Goal: Communication & Community: Answer question/provide support

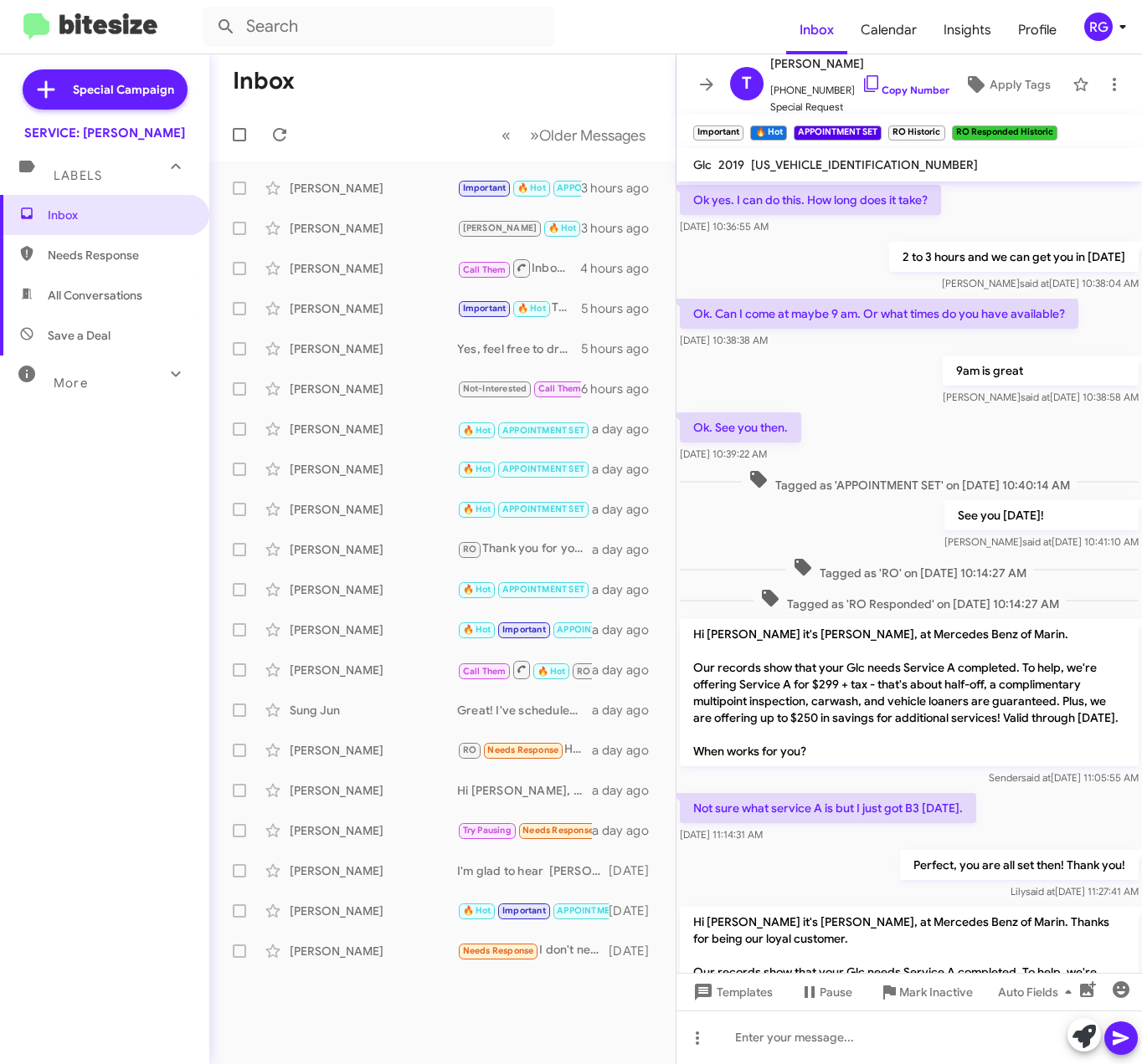
scroll to position [1039, 0]
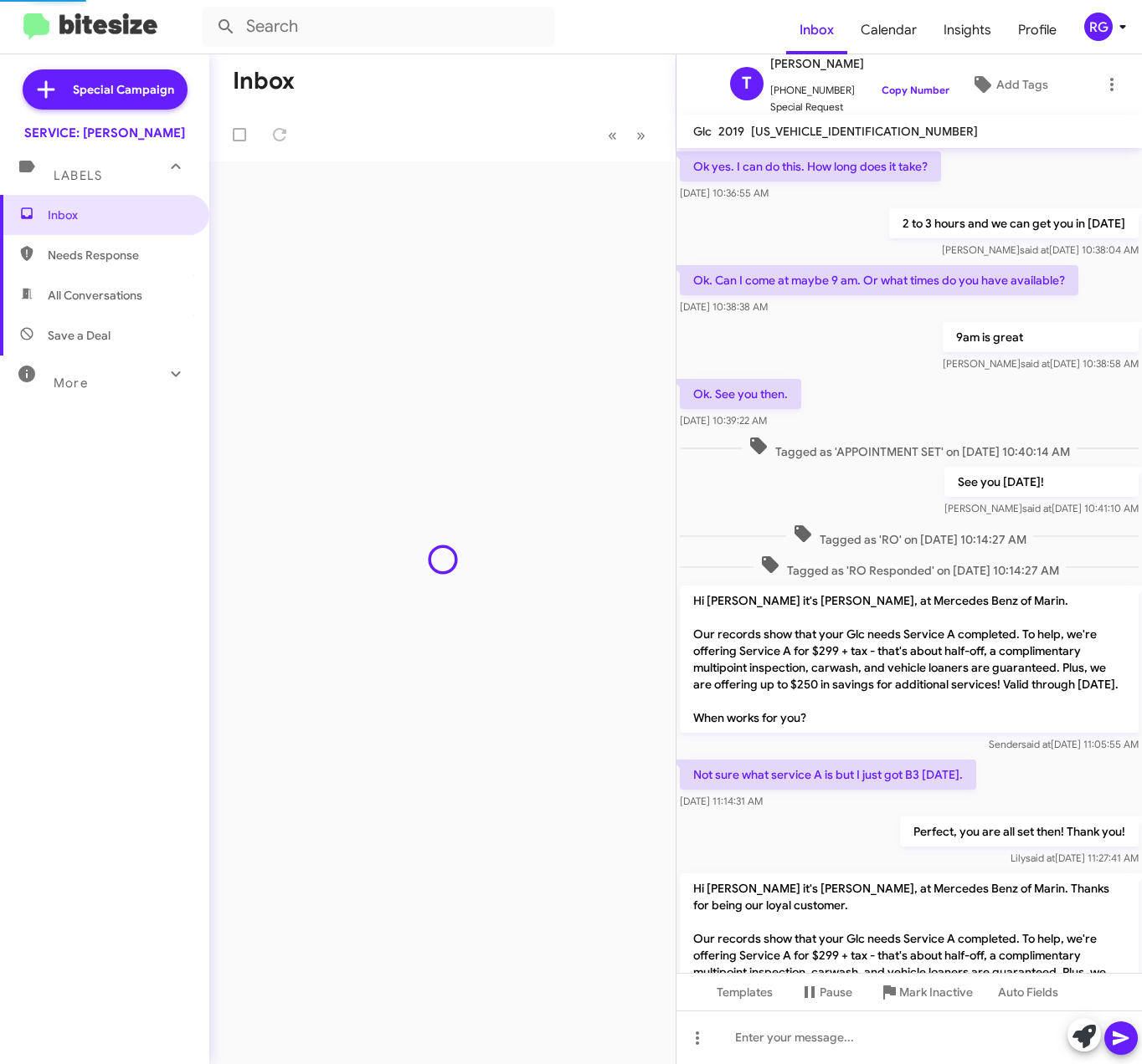
scroll to position [1006, 0]
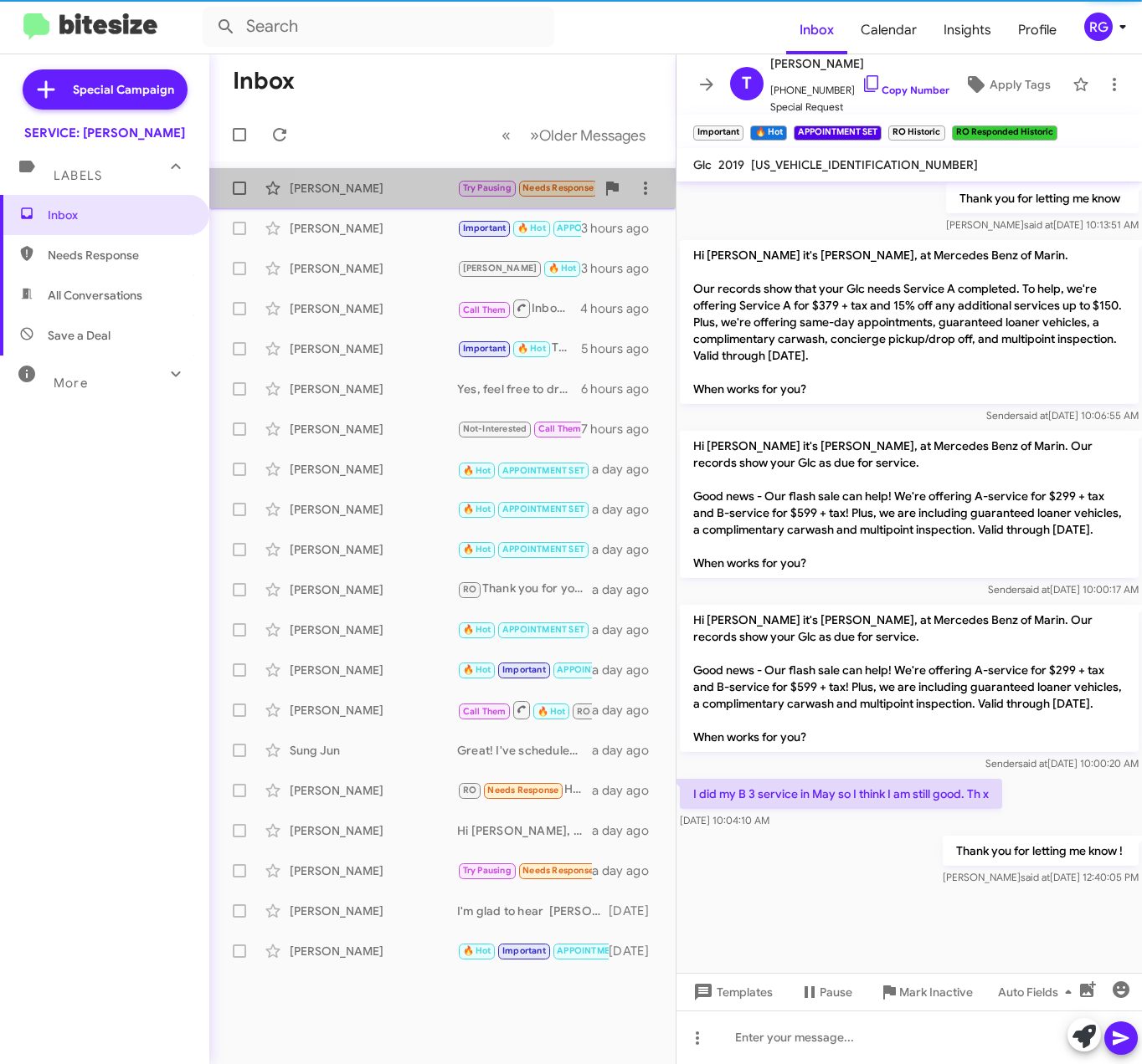
click at [379, 193] on div "[PERSON_NAME]" at bounding box center [373, 188] width 167 height 17
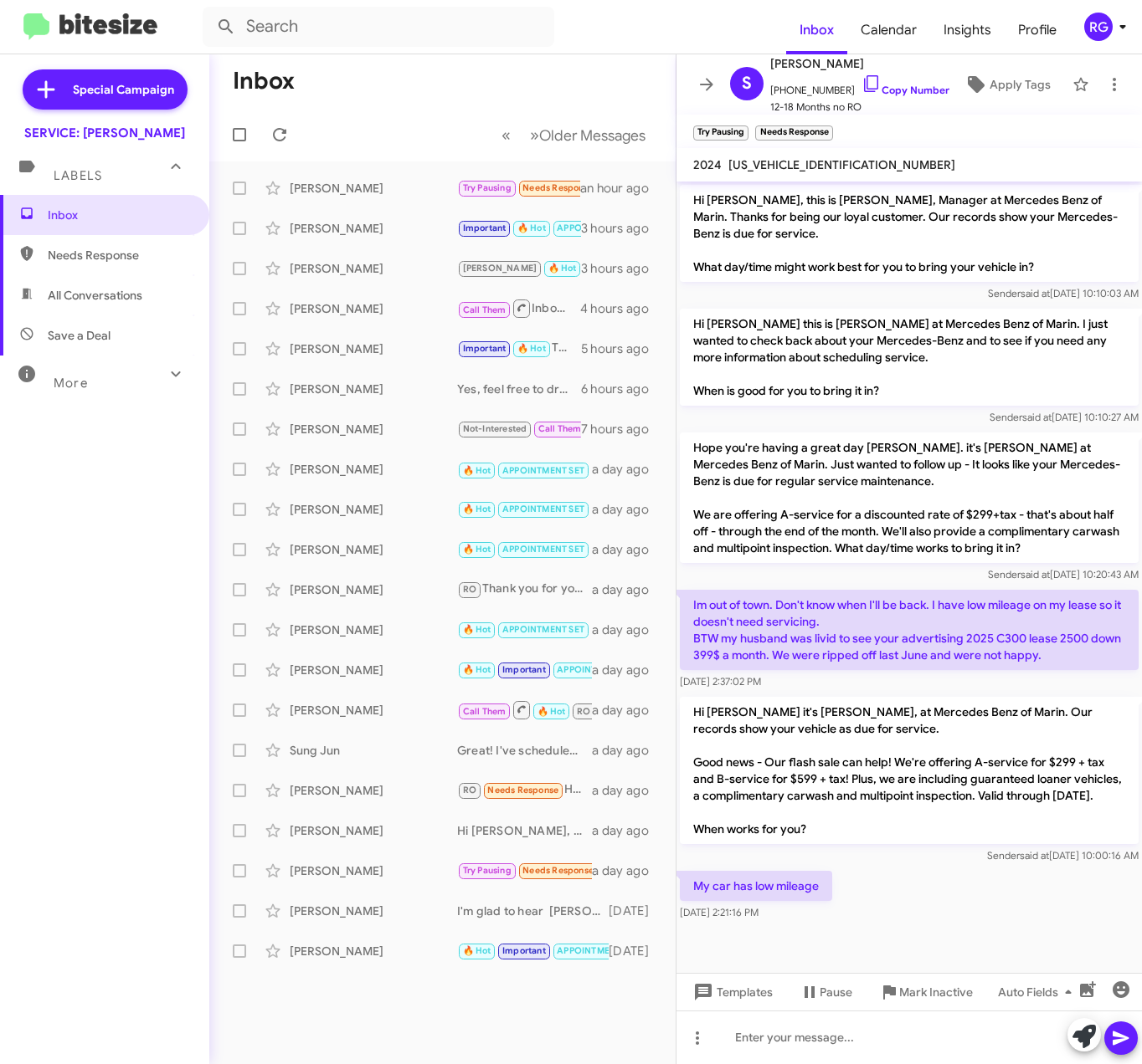
click at [1075, 1024] on span at bounding box center [1083, 1036] width 23 height 37
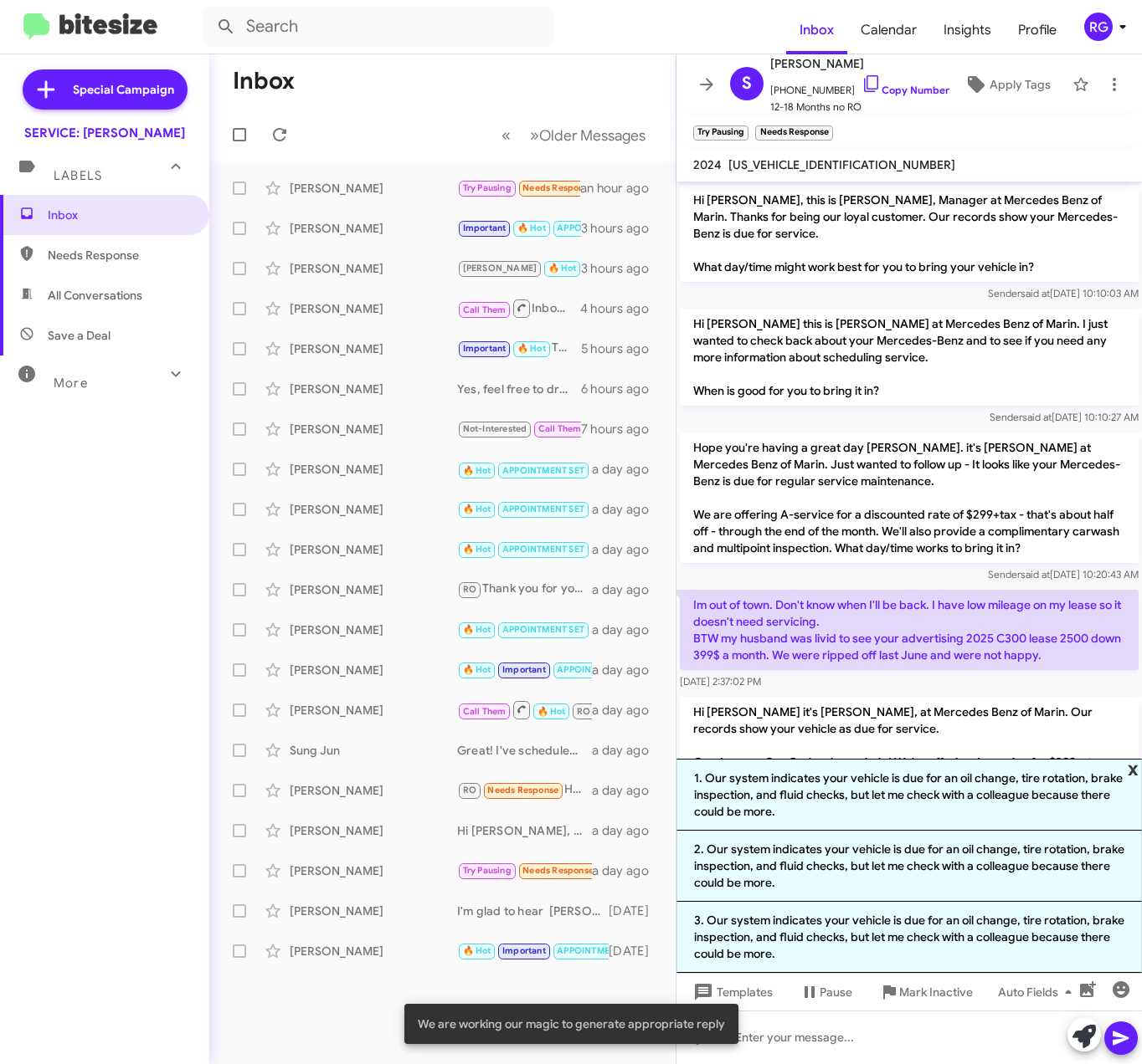
click at [1134, 761] on span "x" at bounding box center [1133, 769] width 11 height 20
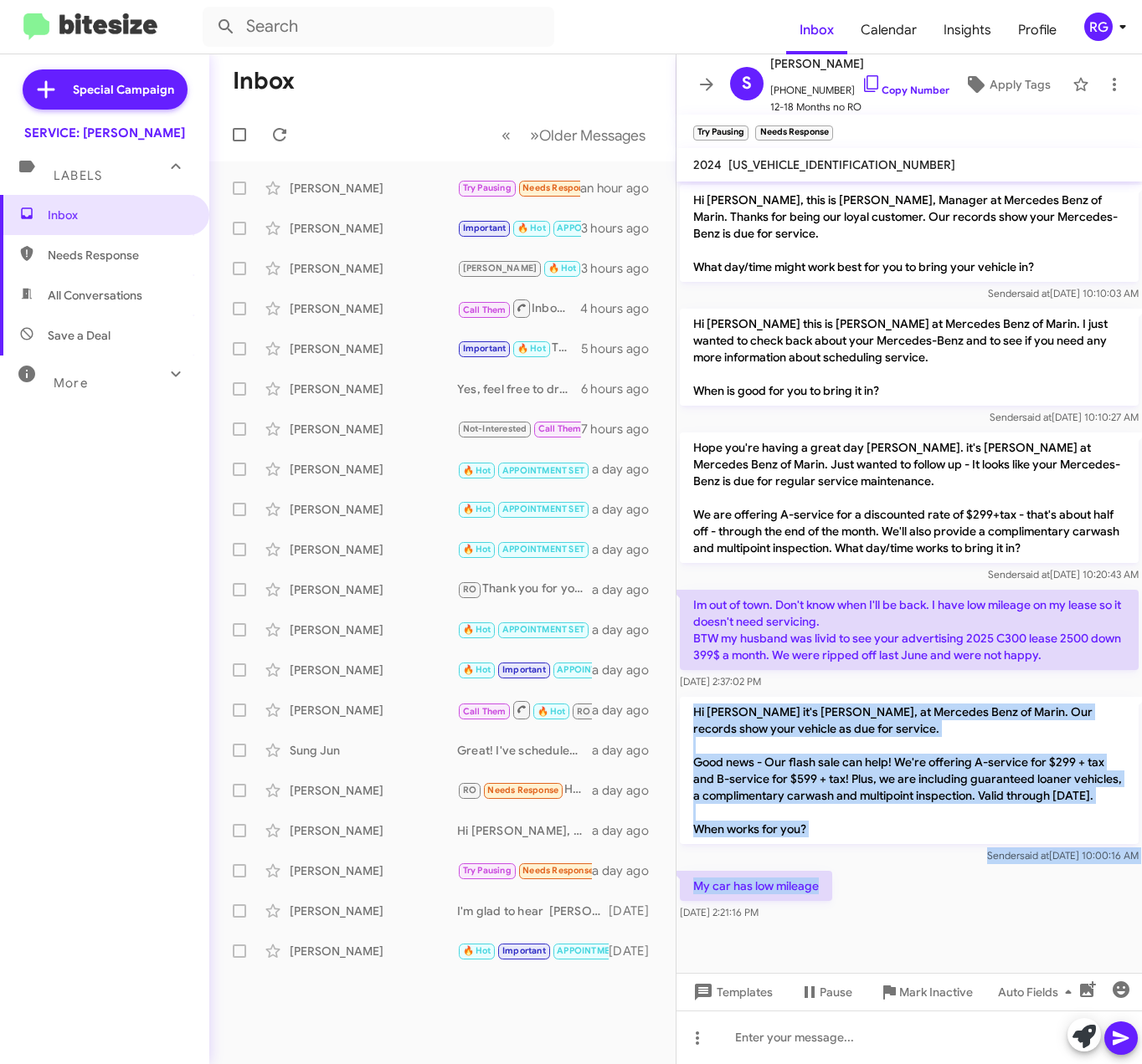
drag, startPoint x: 818, startPoint y: 891, endPoint x: 693, endPoint y: 694, distance: 233.3
click at [693, 694] on div "Hi Suzanne, this is Omar Ibrahimi, Manager at Mercedes Benz of Marin. Thanks fo…" at bounding box center [909, 553] width 465 height 743
copy div "Hi Suzanne it's Omar Ibrahimi, at Mercedes Benz of Marin. Our records show your…"
click at [1112, 900] on div "My car has low mileage Aug 29, 2025, 2:21:16 PM" at bounding box center [909, 896] width 465 height 57
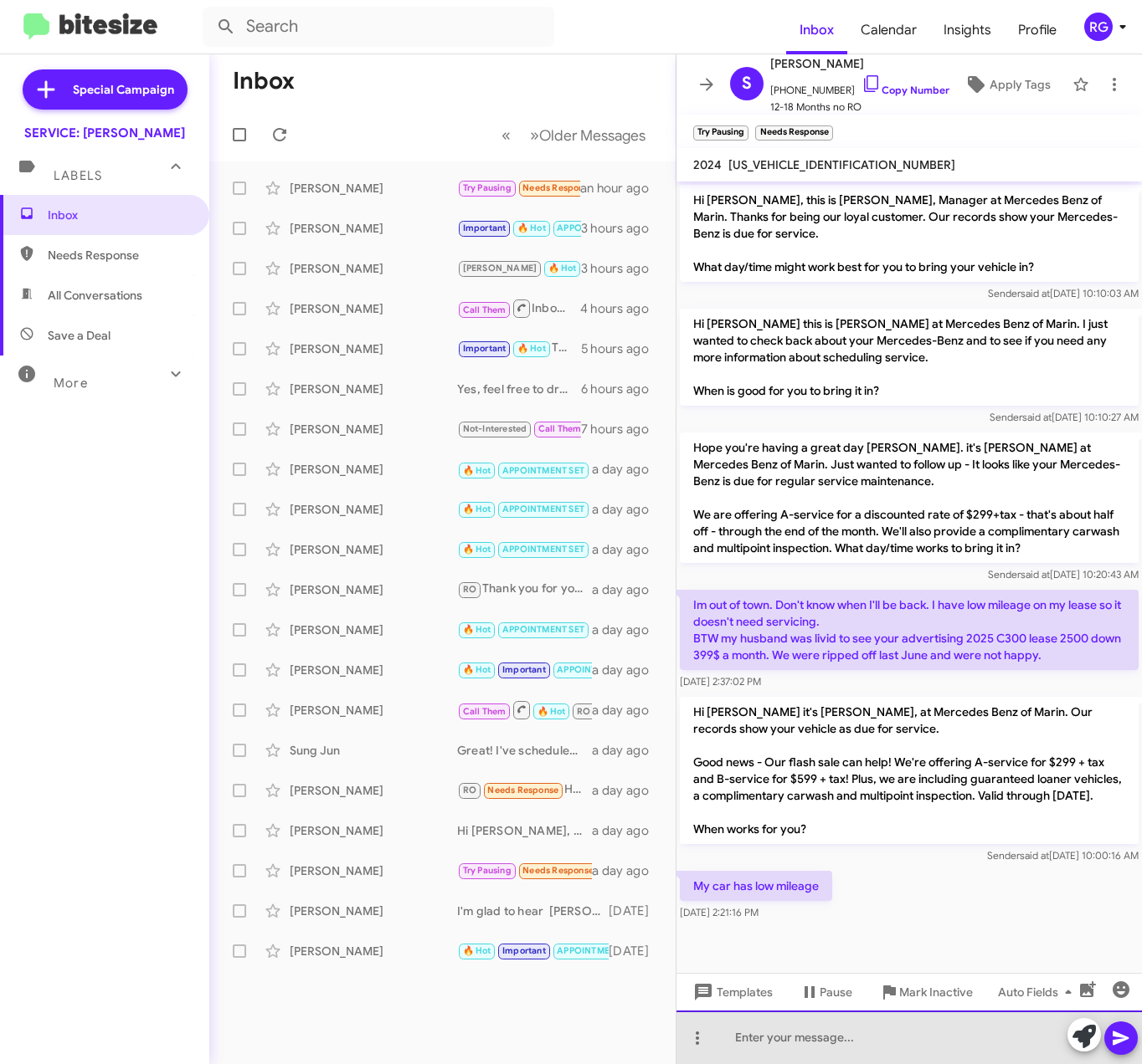
click at [808, 1033] on div at bounding box center [909, 1037] width 465 height 54
paste div
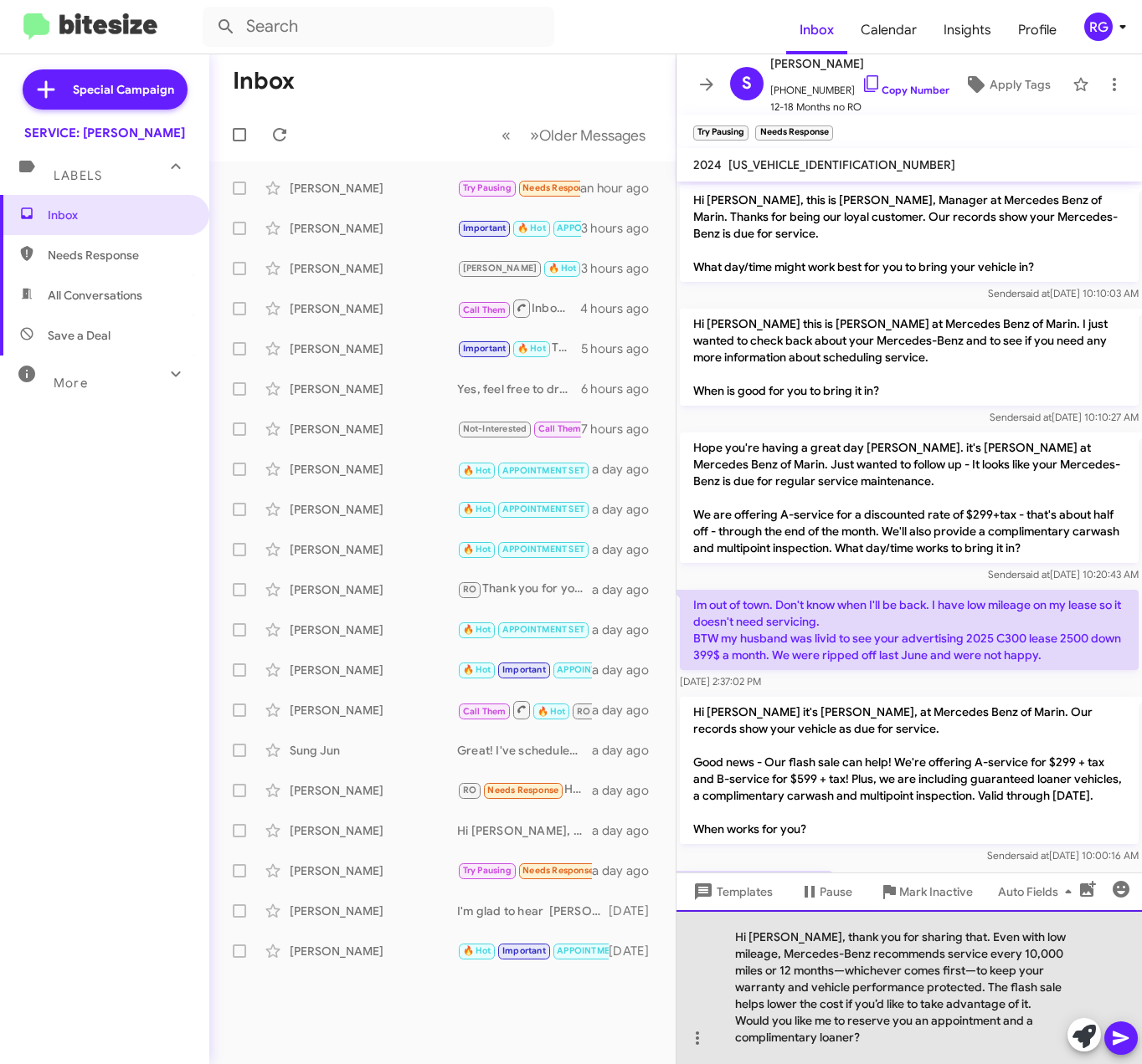
click at [979, 968] on div "Hi Suzanne, thank you for sharing that. Even with low mileage, Mercedes-Benz re…" at bounding box center [909, 986] width 465 height 154
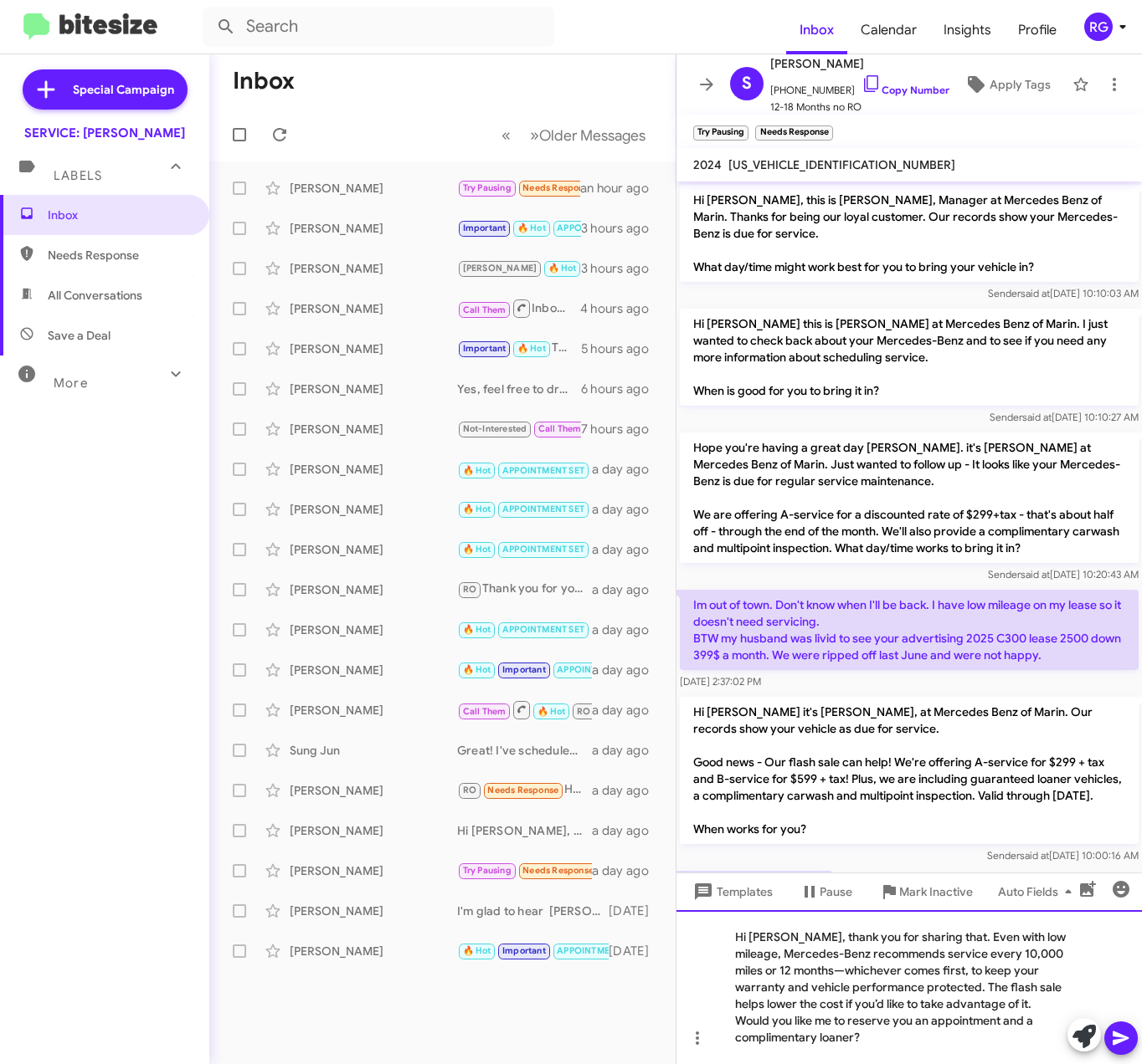
click at [847, 967] on div "Hi Suzanne, thank you for sharing that. Even with low mileage, Mercedes-Benz re…" at bounding box center [909, 986] width 465 height 154
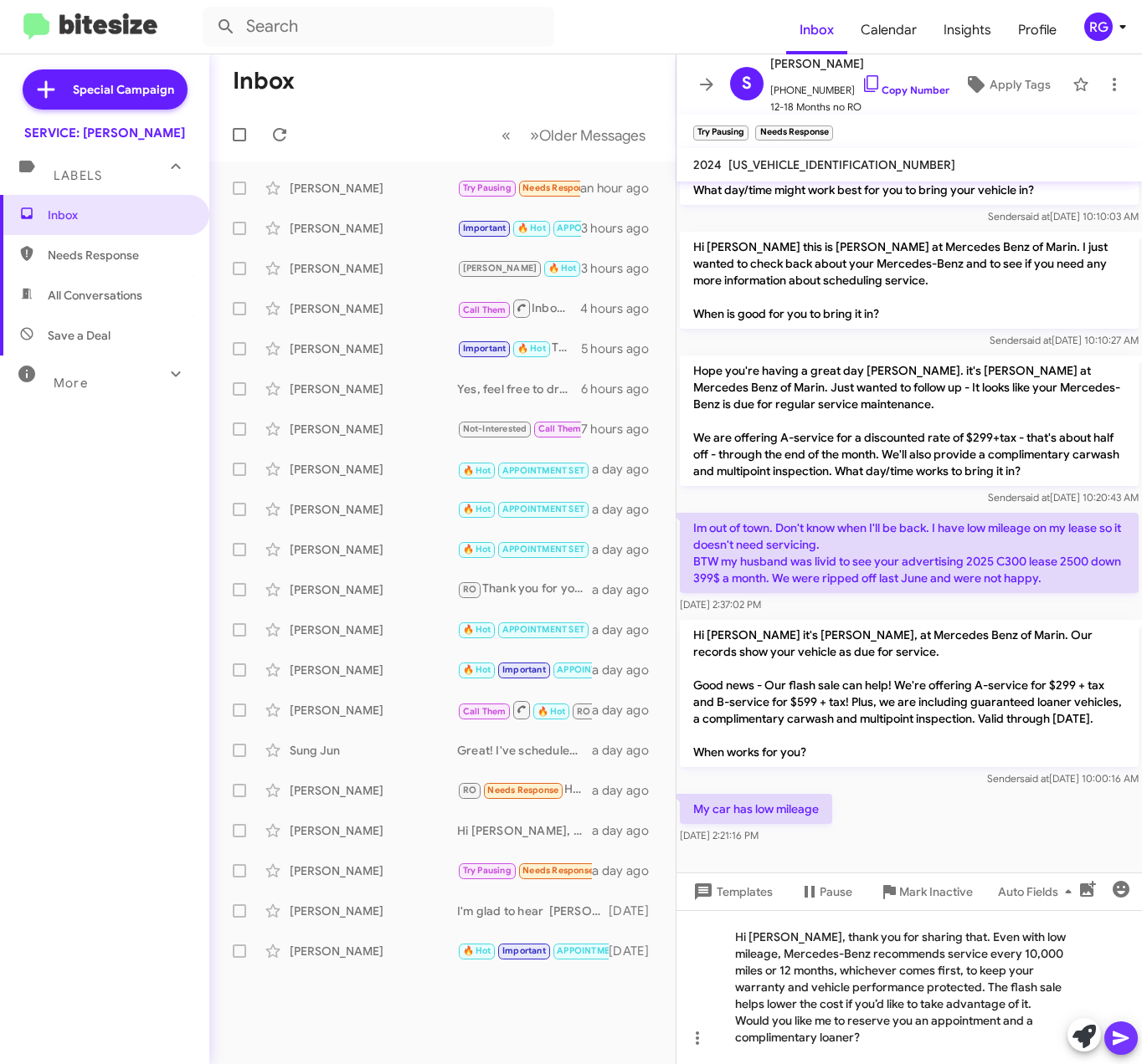
click at [1124, 1032] on icon at bounding box center [1121, 1038] width 20 height 20
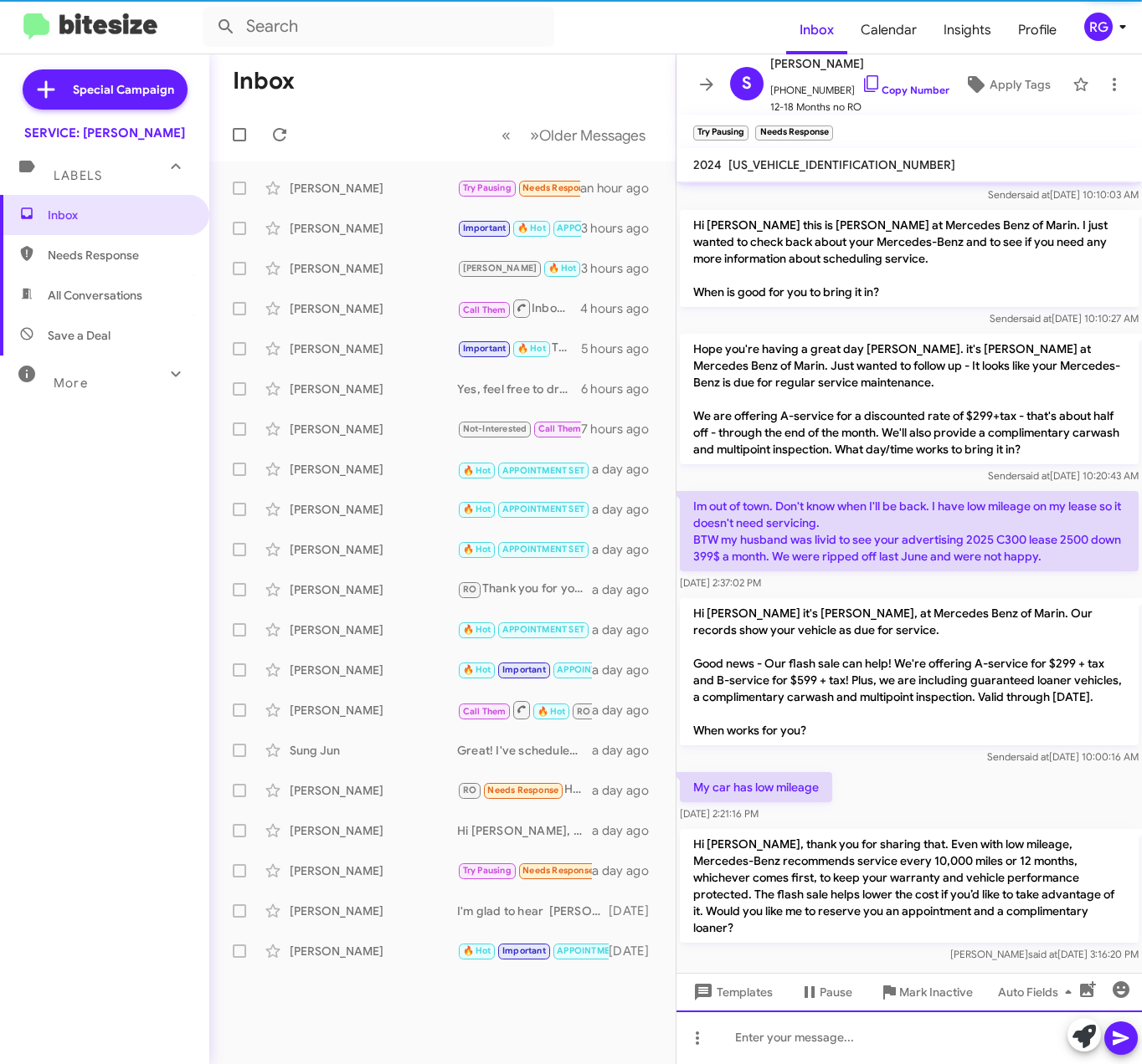
scroll to position [121, 0]
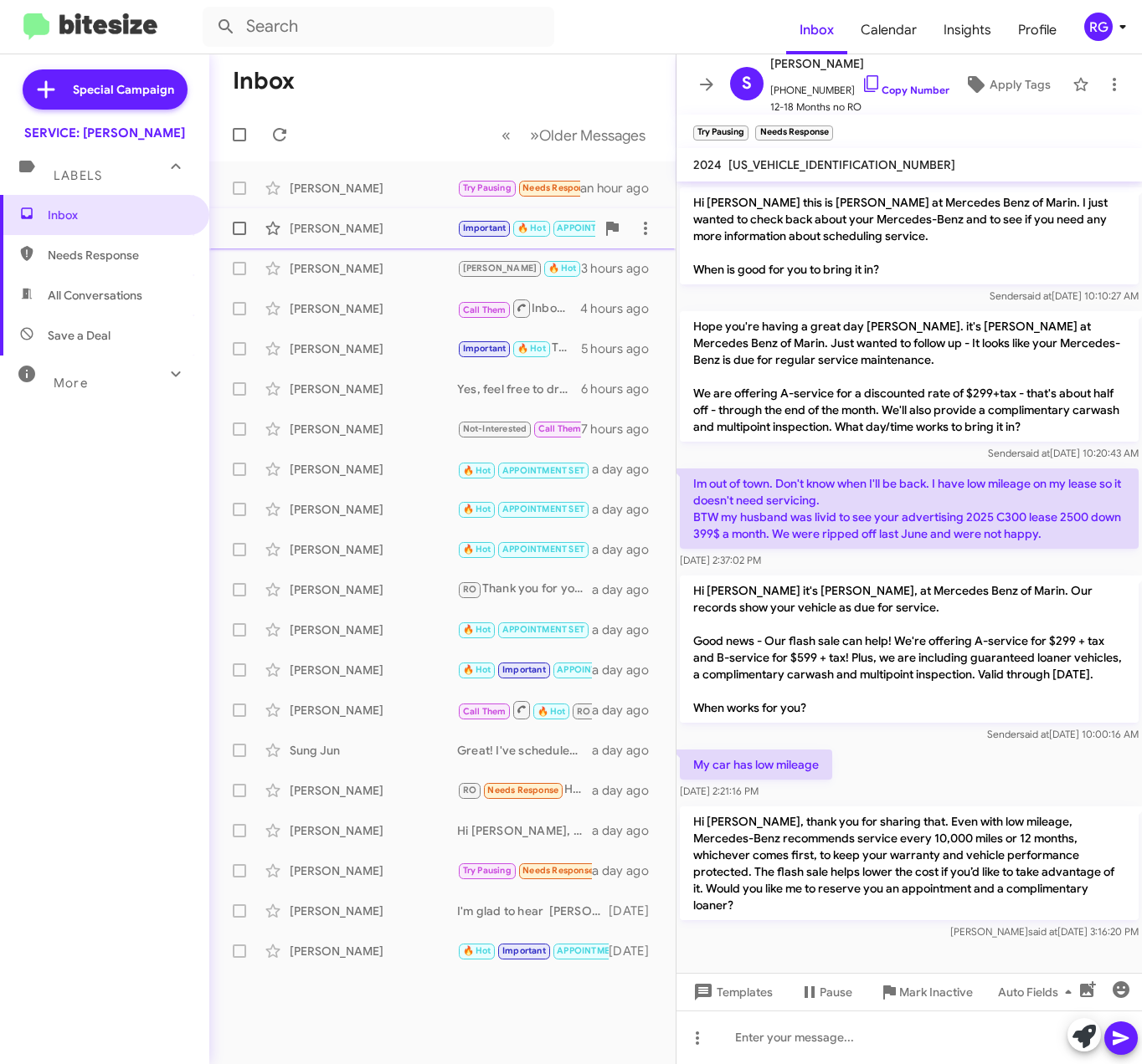
click at [330, 234] on div "[PERSON_NAME]" at bounding box center [373, 228] width 167 height 17
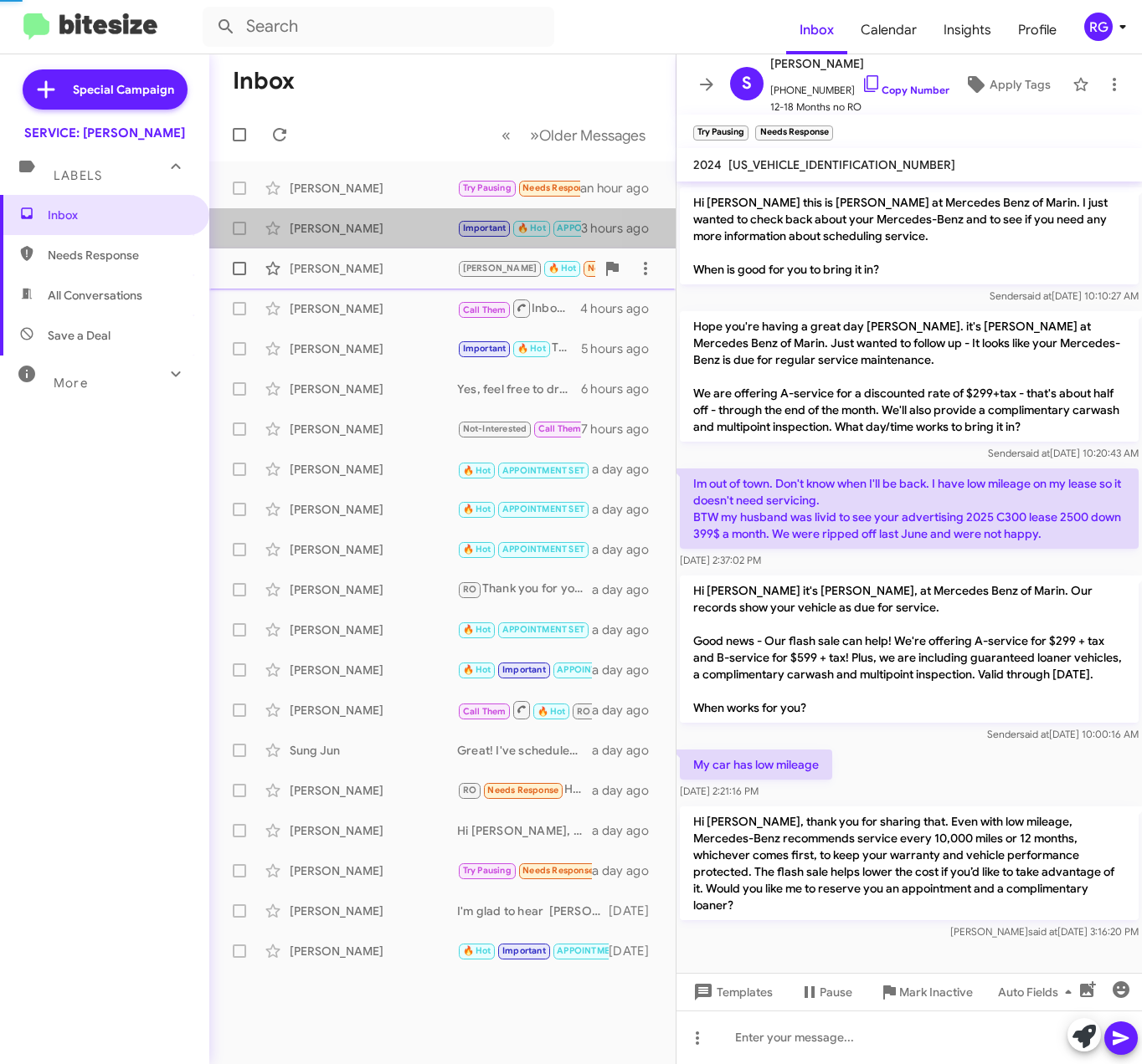
scroll to position [604, 0]
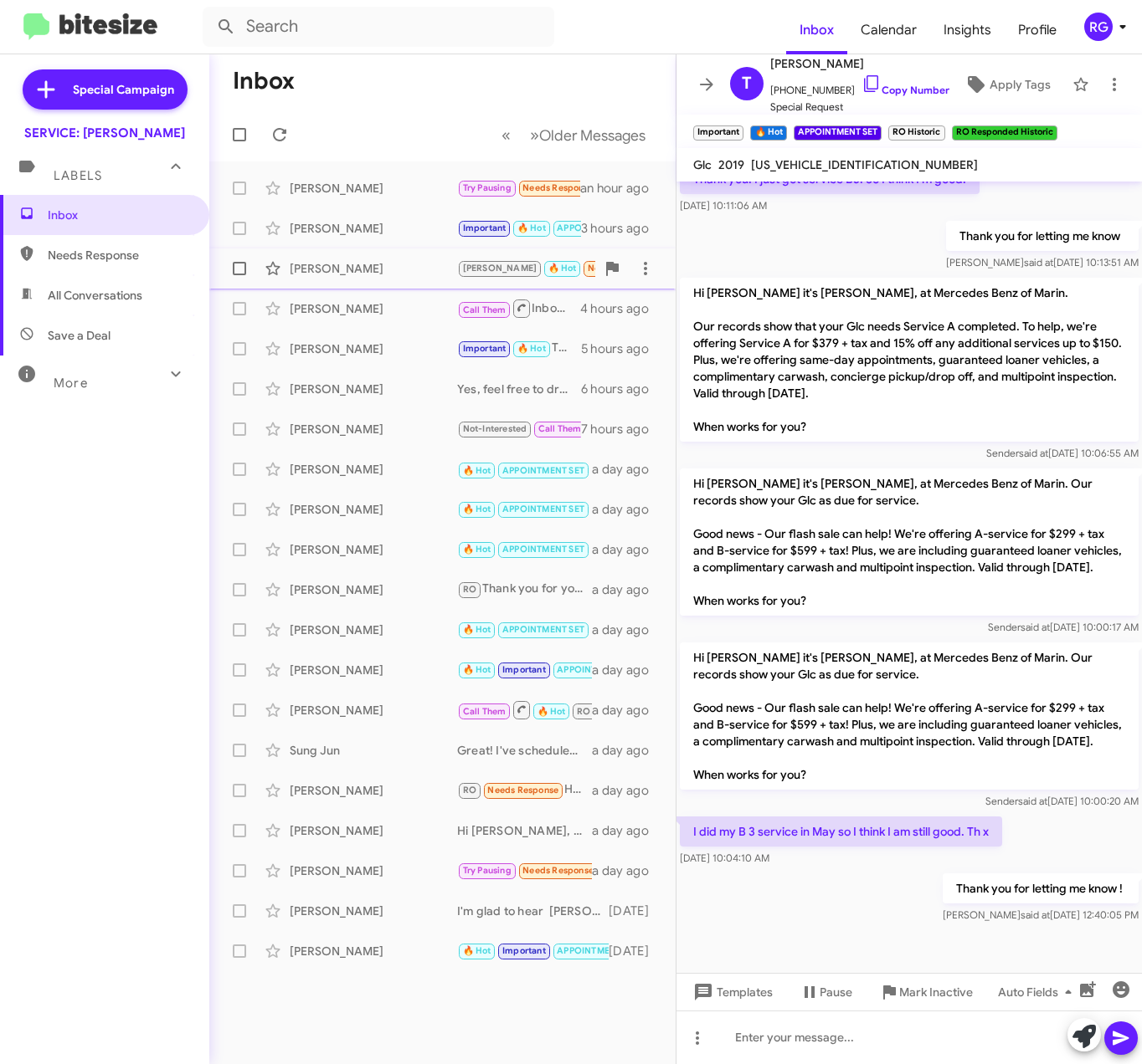
click at [359, 275] on div "[PERSON_NAME]" at bounding box center [373, 269] width 167 height 17
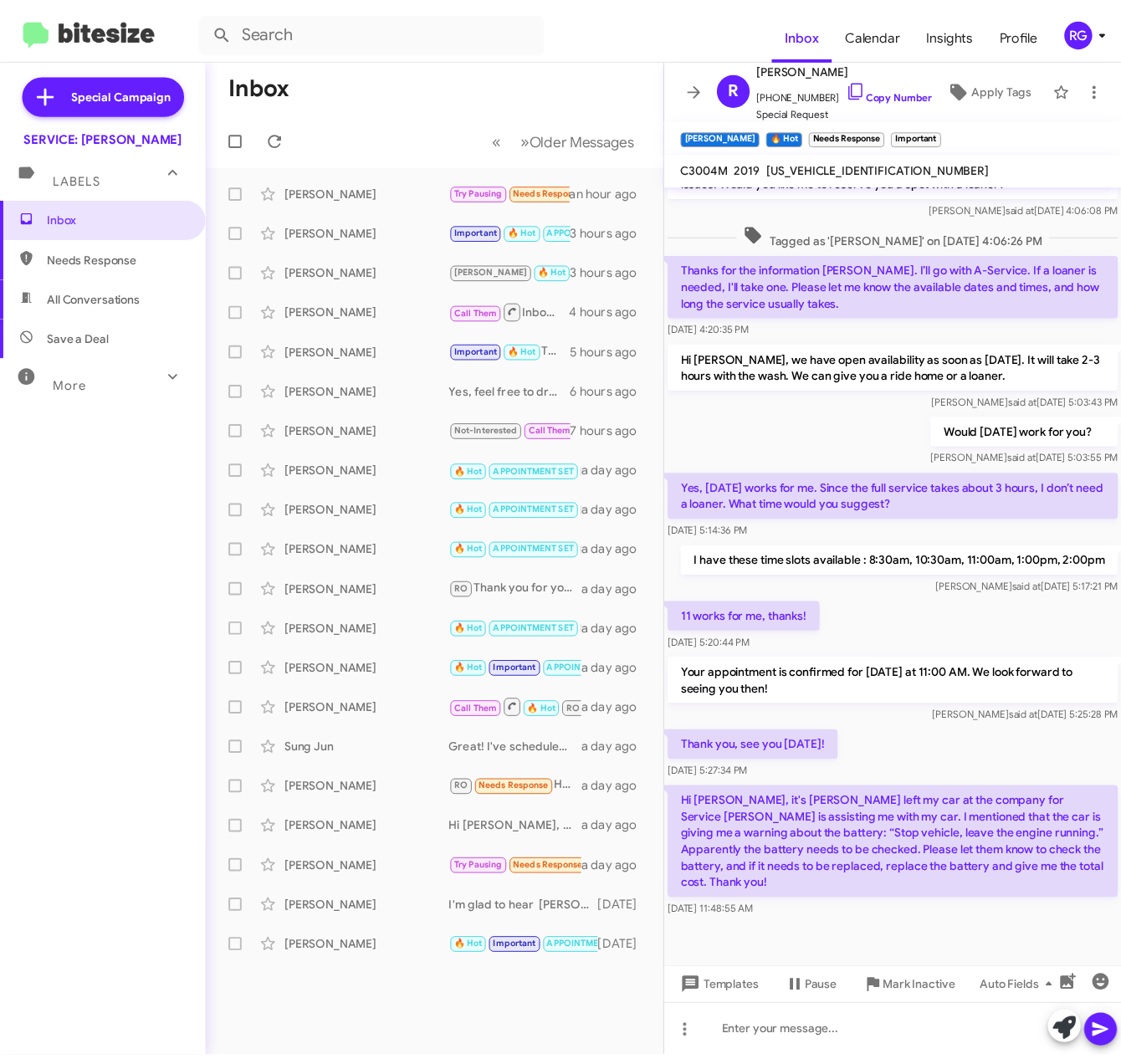
scroll to position [144, 0]
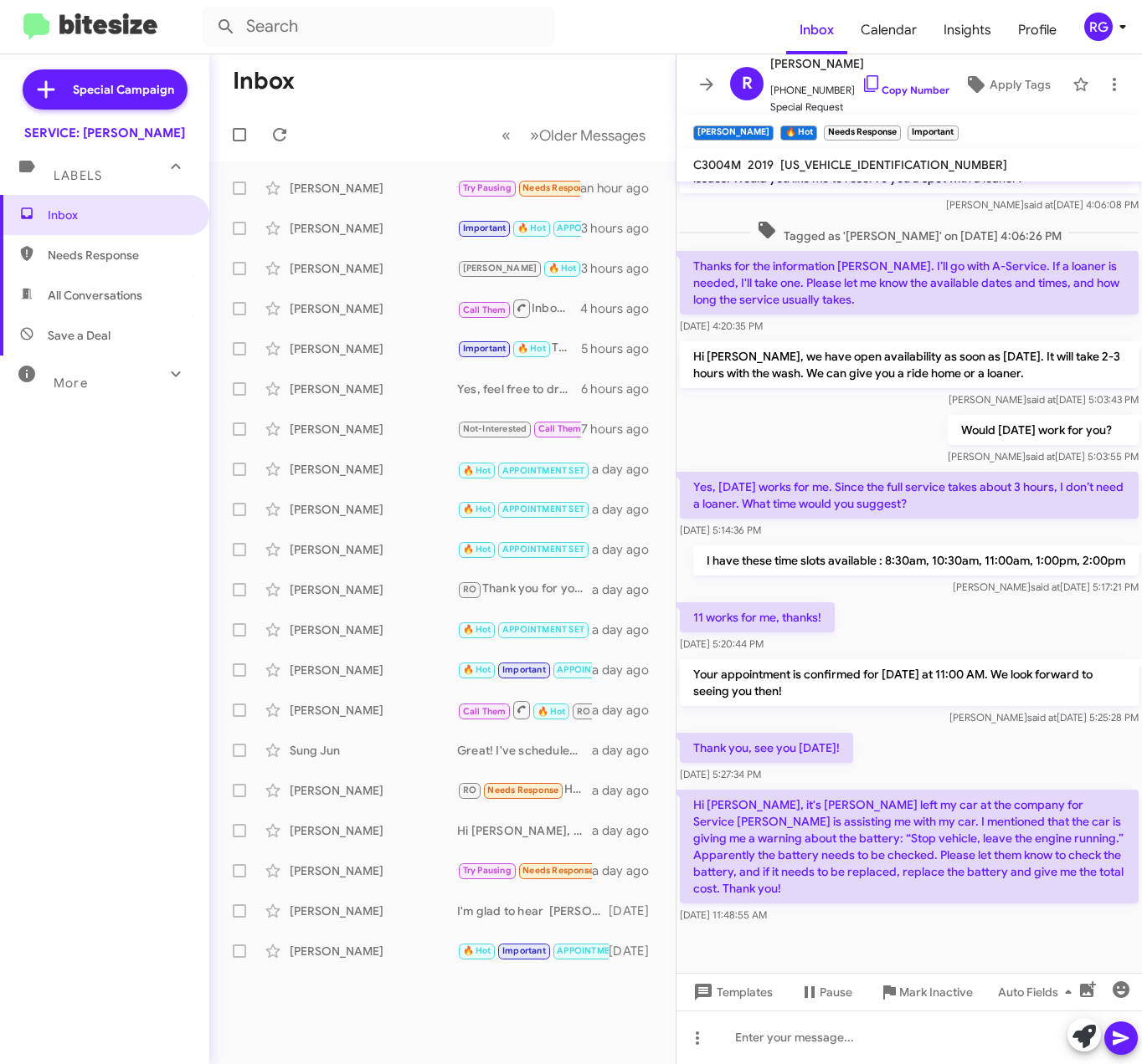
click at [811, 150] on mat-toolbar "C3004M 2019 55SWF8EB2KU286745" at bounding box center [909, 164] width 465 height 33
copy span "[US_VEHICLE_IDENTIFICATION_NUMBER]"
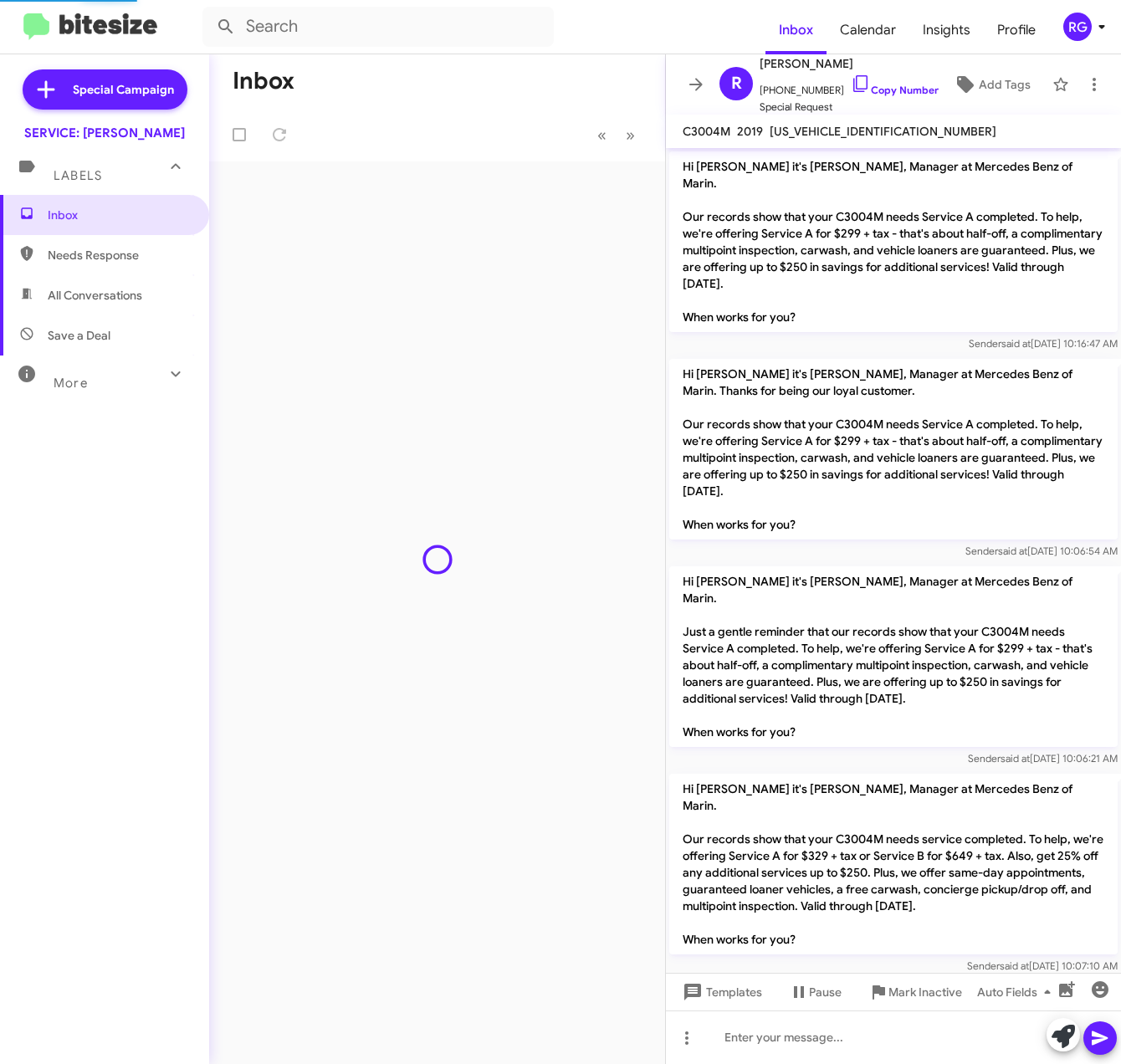
scroll to position [1708, 0]
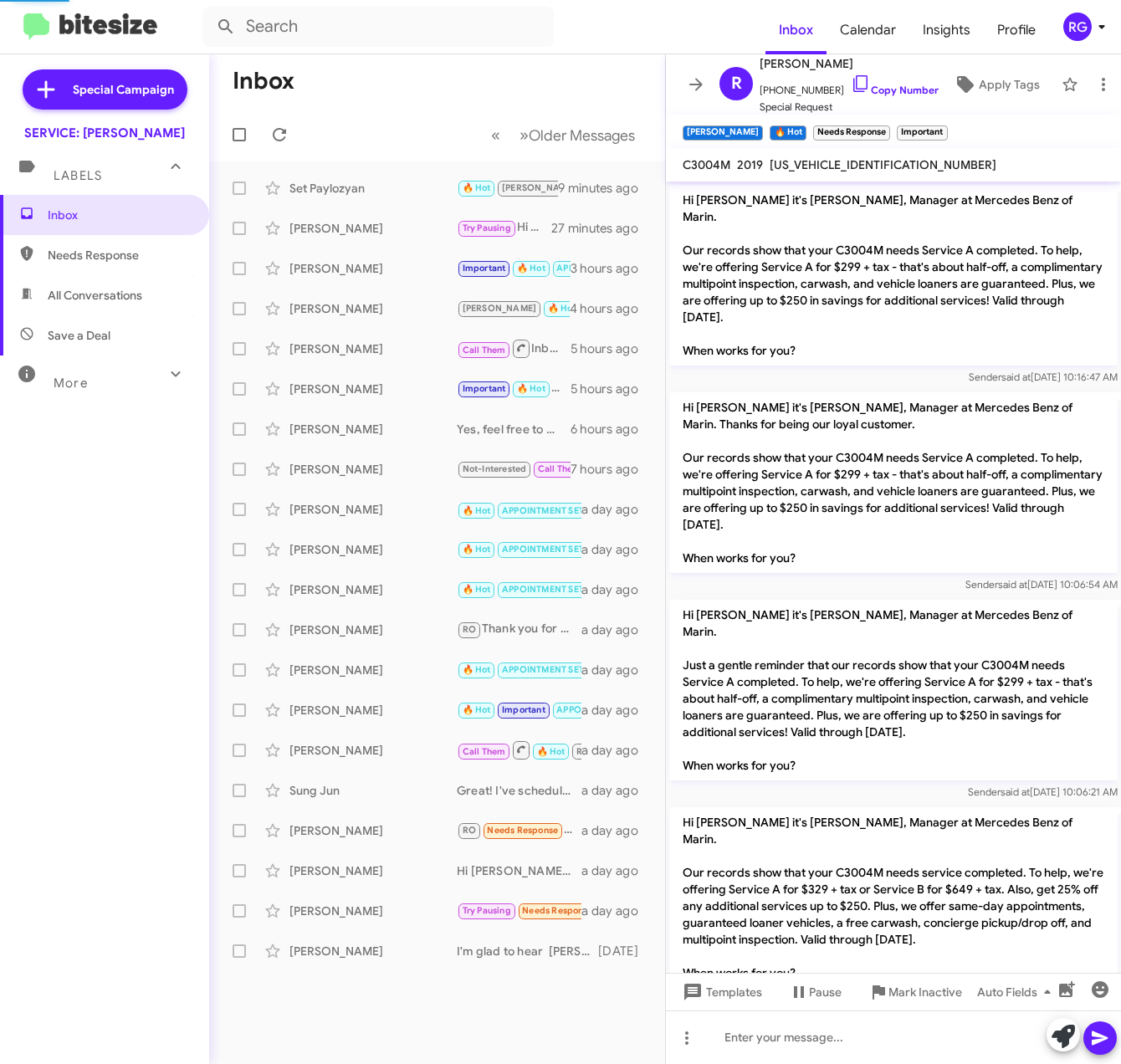
scroll to position [1742, 0]
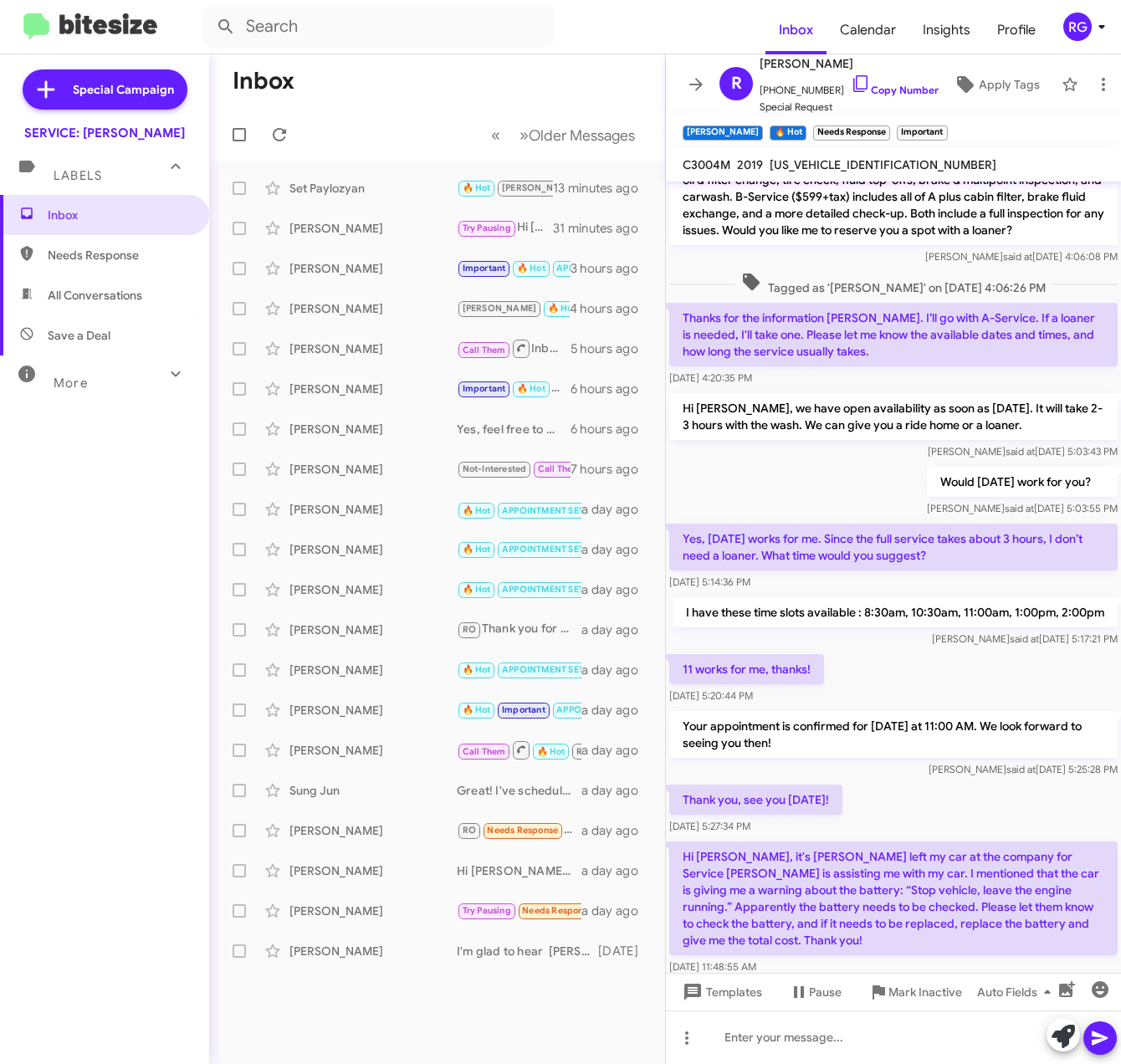
scroll to position [1777, 0]
